Goal: Information Seeking & Learning: Learn about a topic

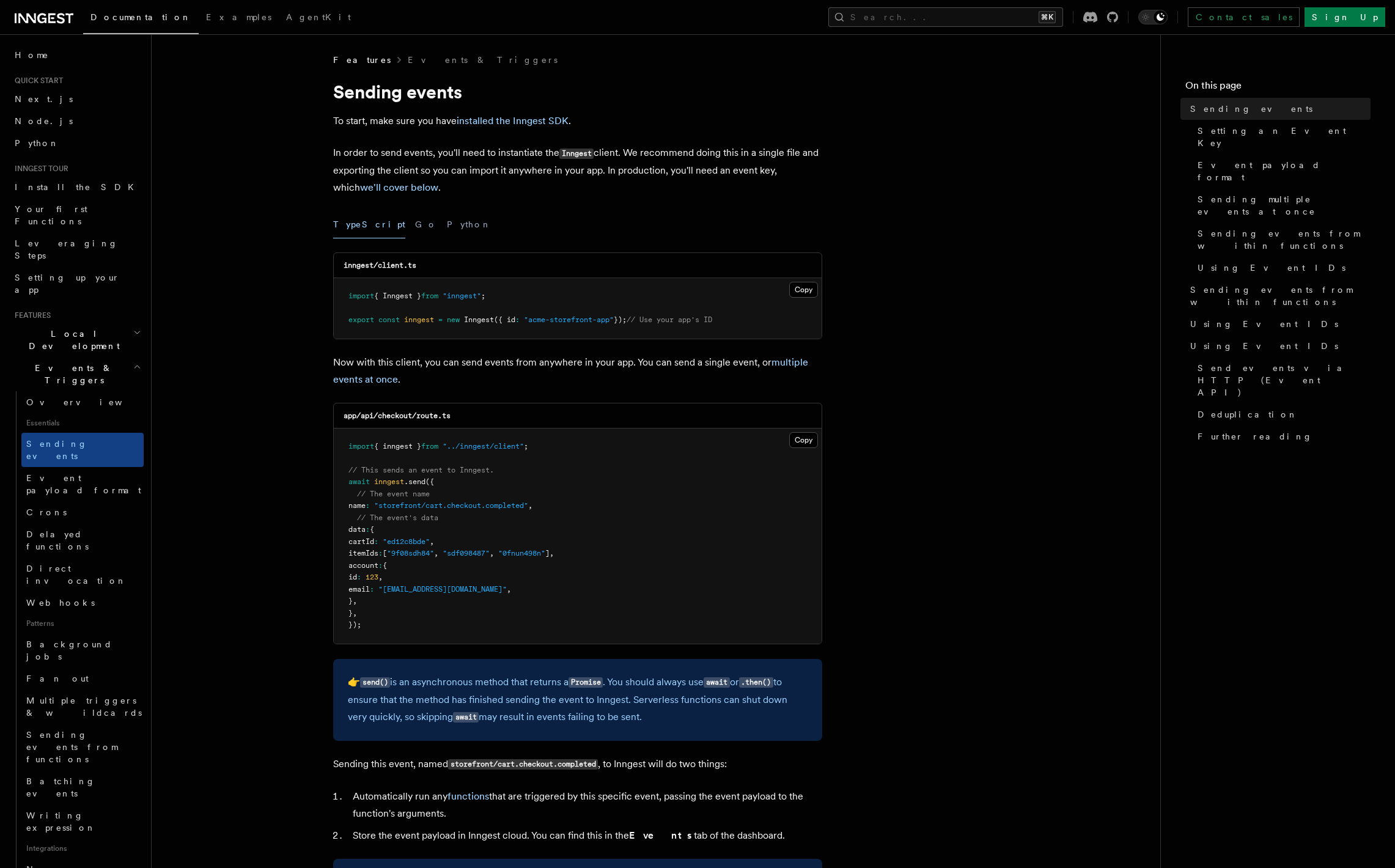
click at [398, 222] on div "TypeScript Go Python" at bounding box center [578, 225] width 489 height 27
click at [415, 225] on button "Go" at bounding box center [426, 225] width 22 height 27
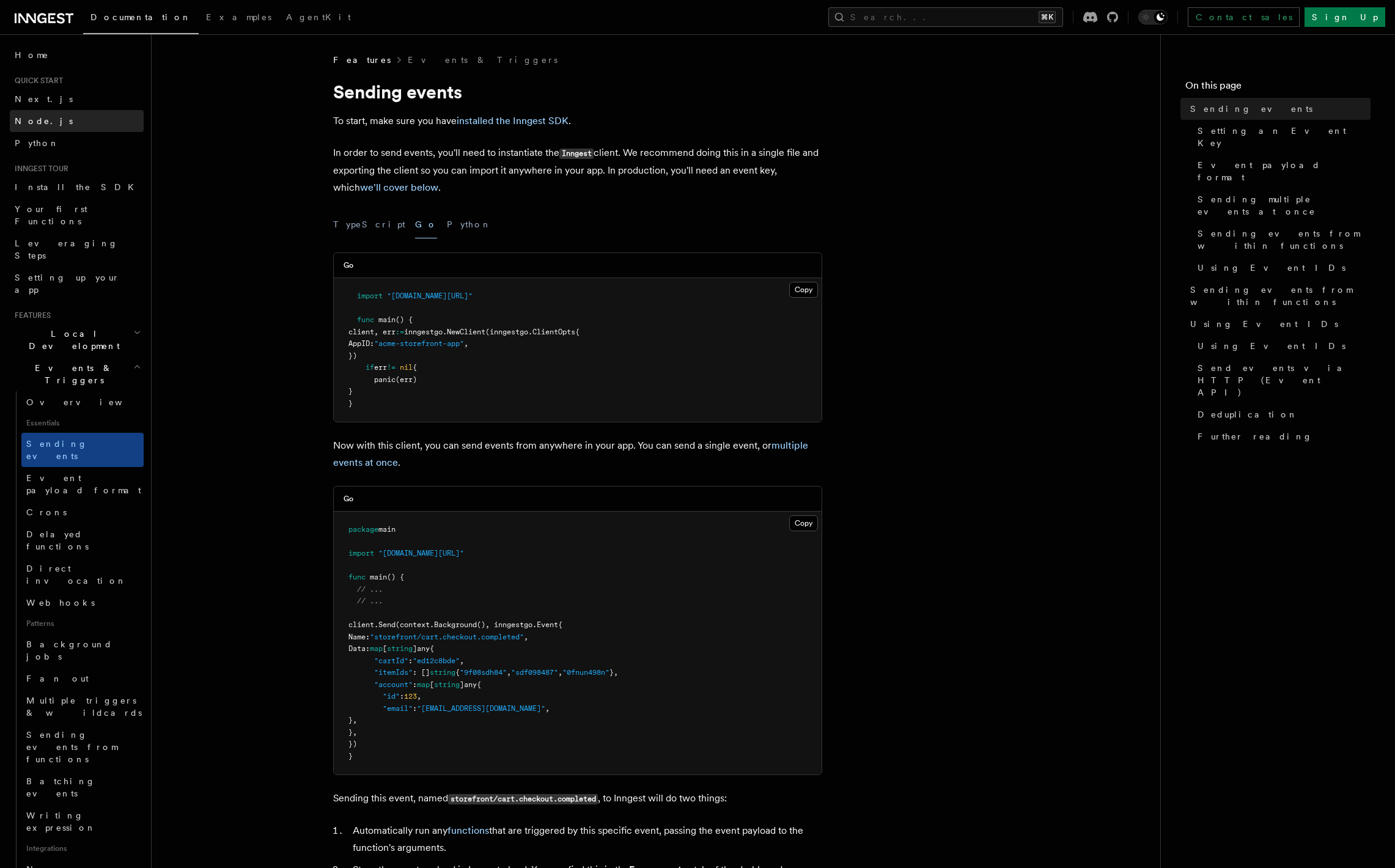
click at [53, 126] on link "Node.js" at bounding box center [77, 120] width 134 height 22
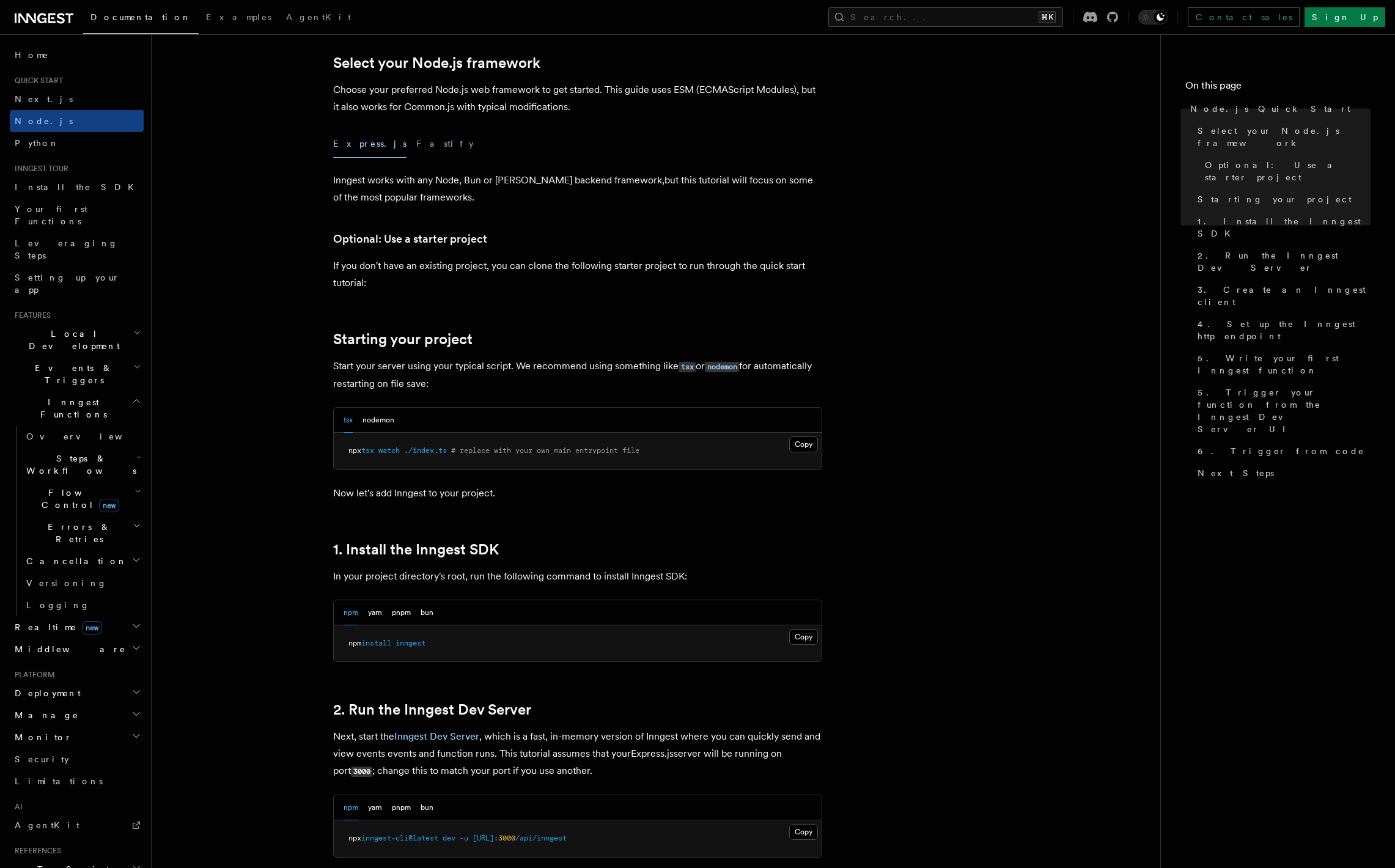
scroll to position [365, 0]
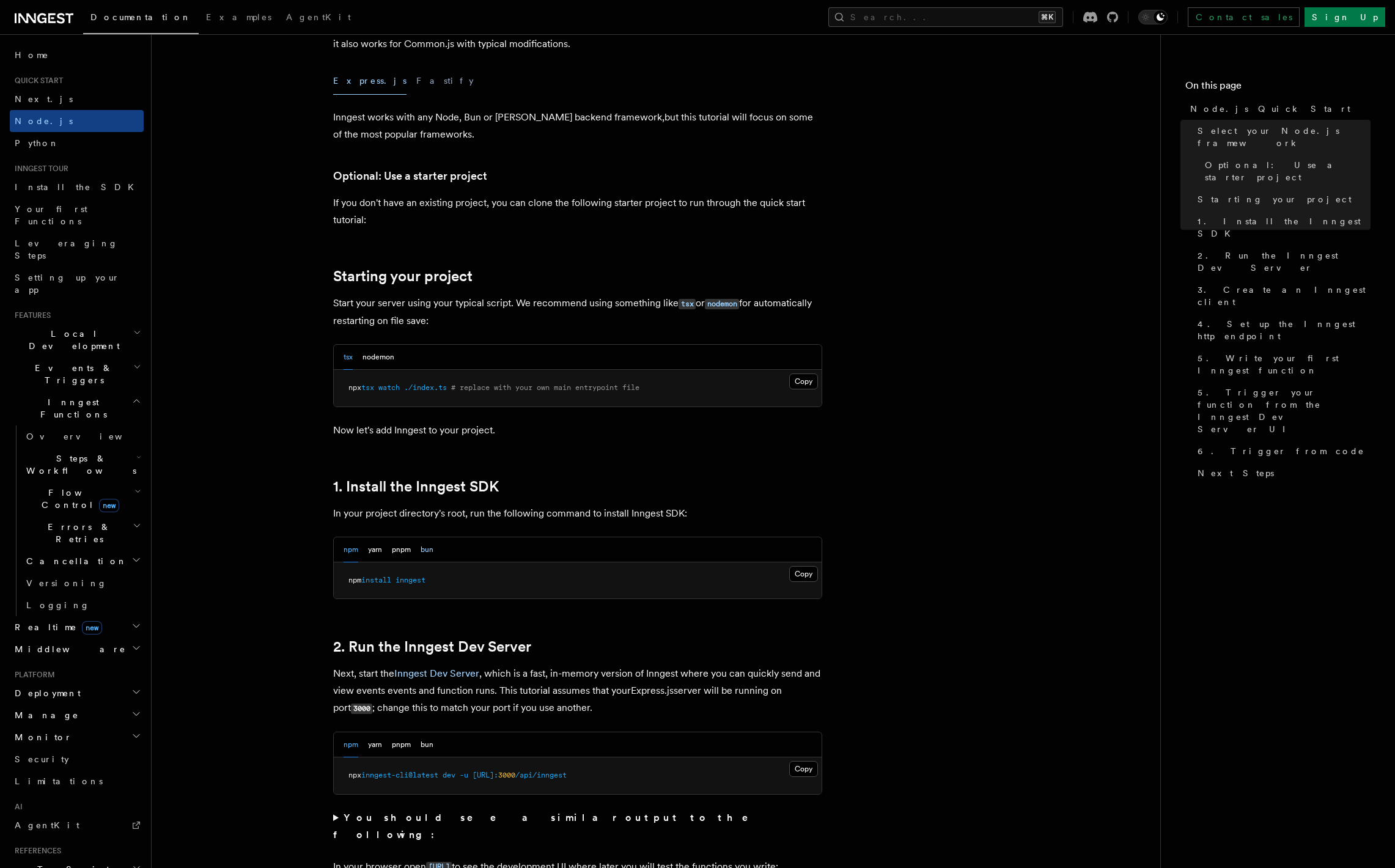
click at [428, 551] on button "bun" at bounding box center [427, 549] width 13 height 25
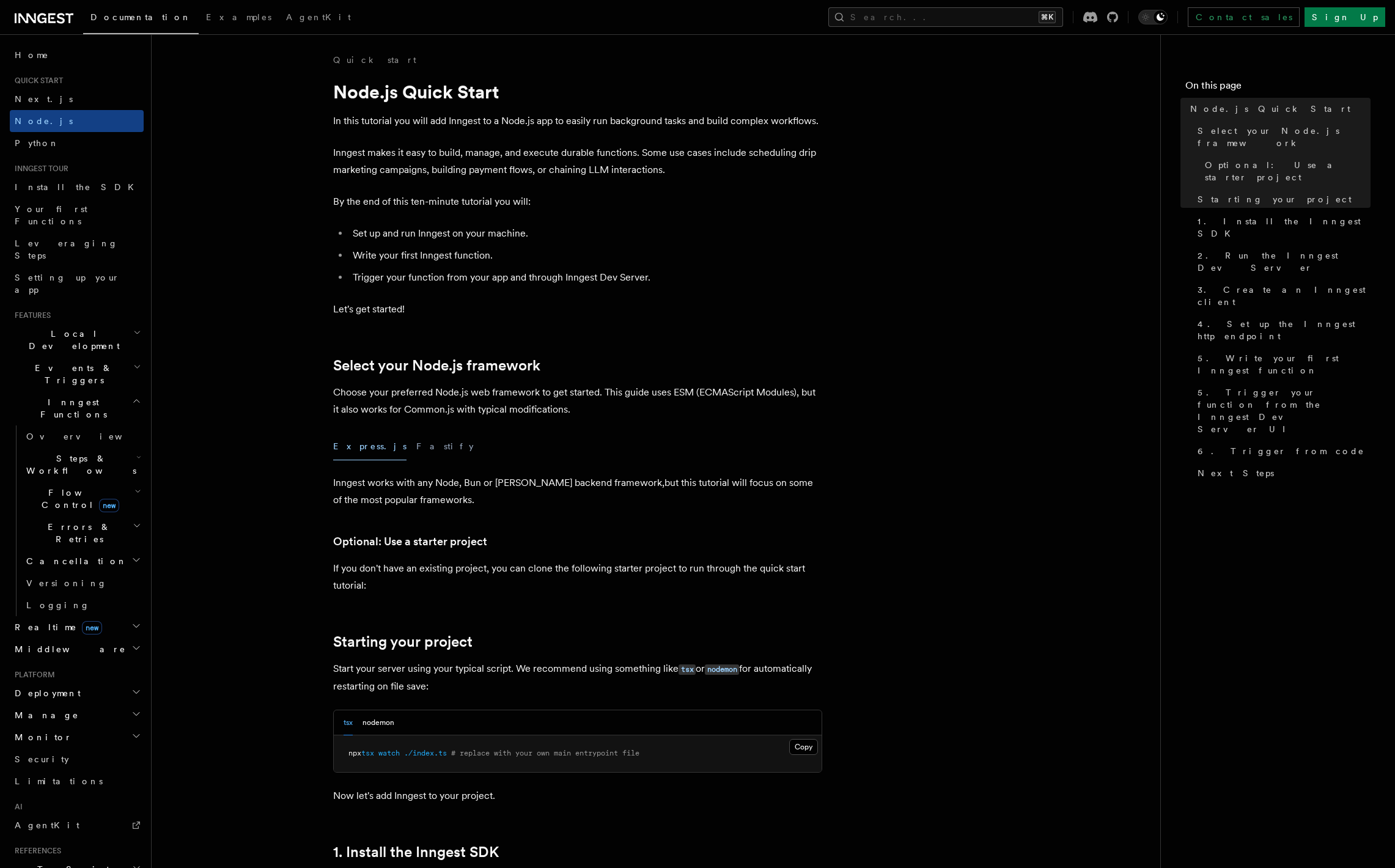
scroll to position [7, 0]
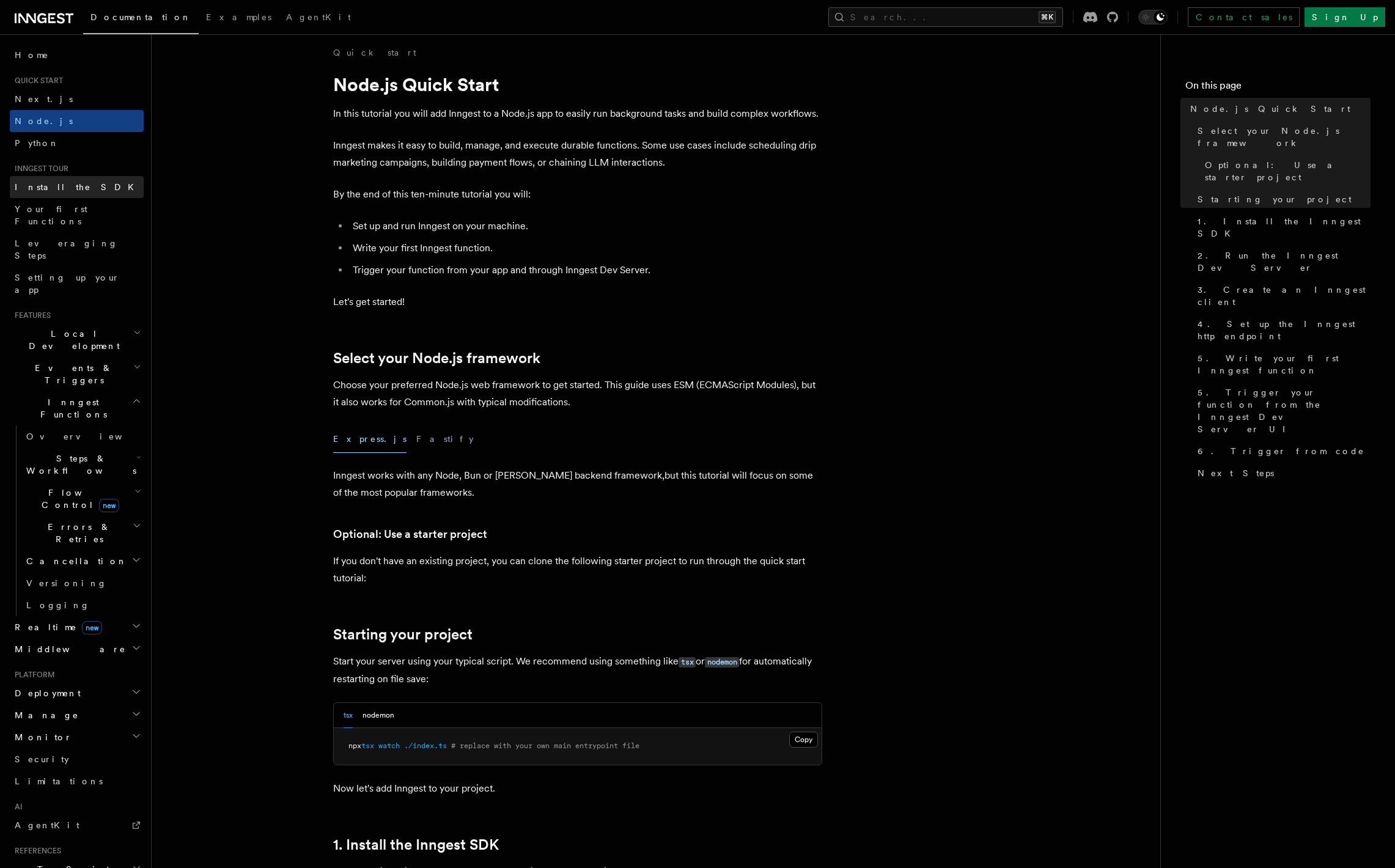
click at [53, 188] on span "Install the SDK" at bounding box center [78, 186] width 127 height 10
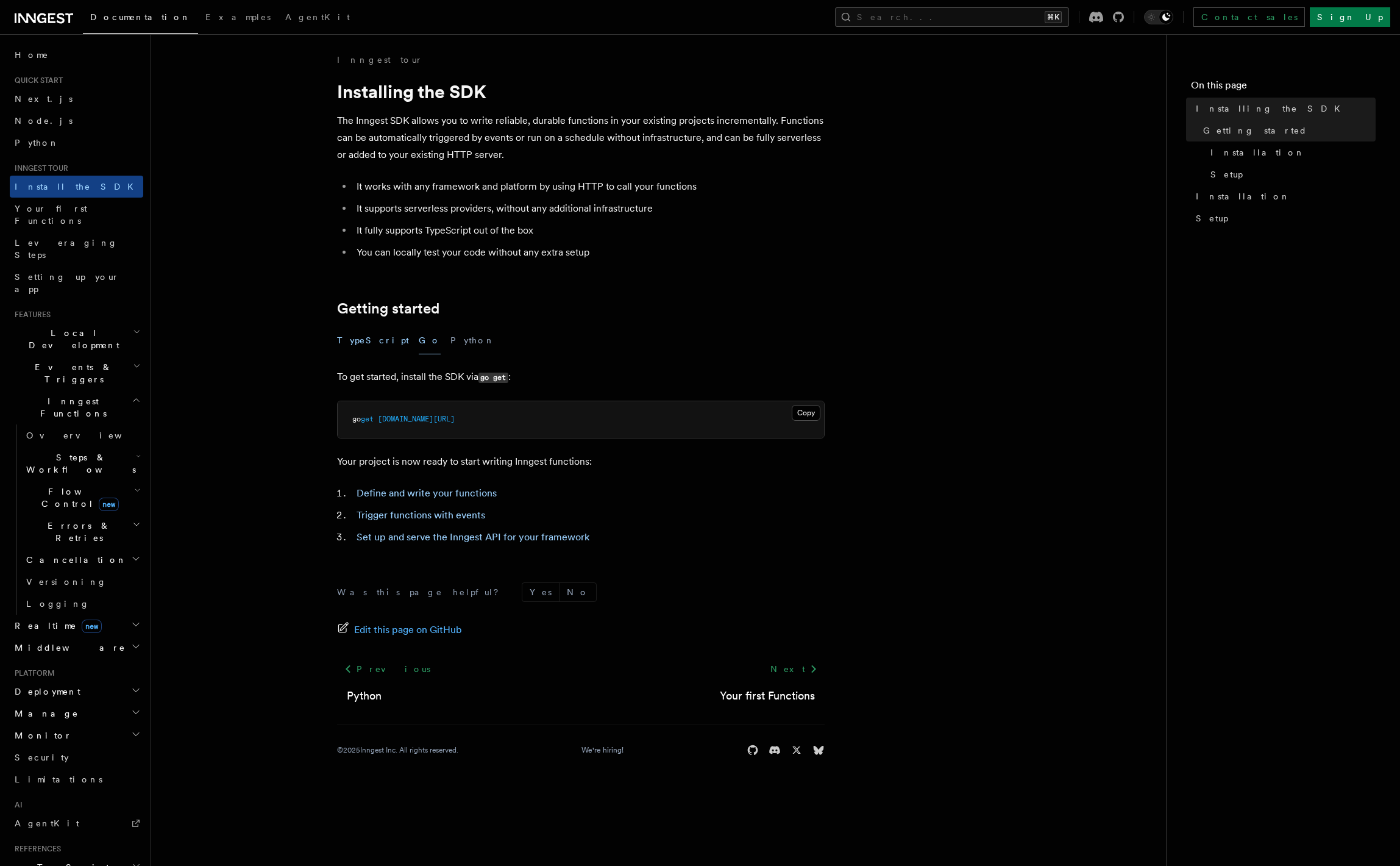
click at [353, 336] on button "TypeScript" at bounding box center [372, 341] width 72 height 27
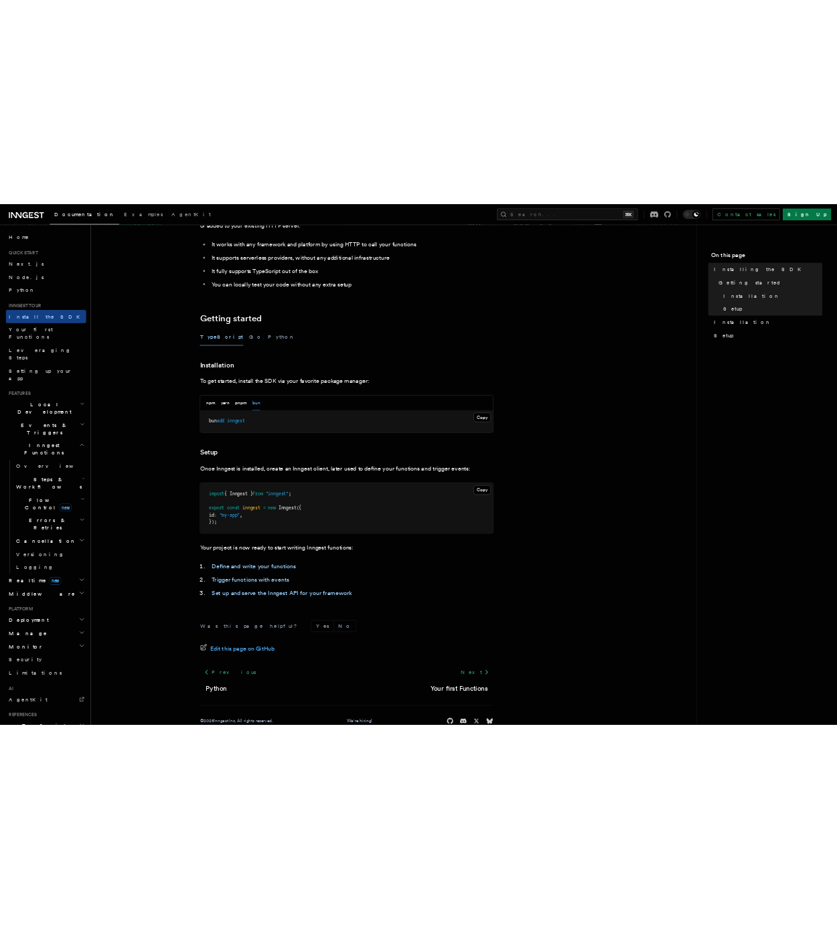
scroll to position [163, 0]
